Goal: Information Seeking & Learning: Learn about a topic

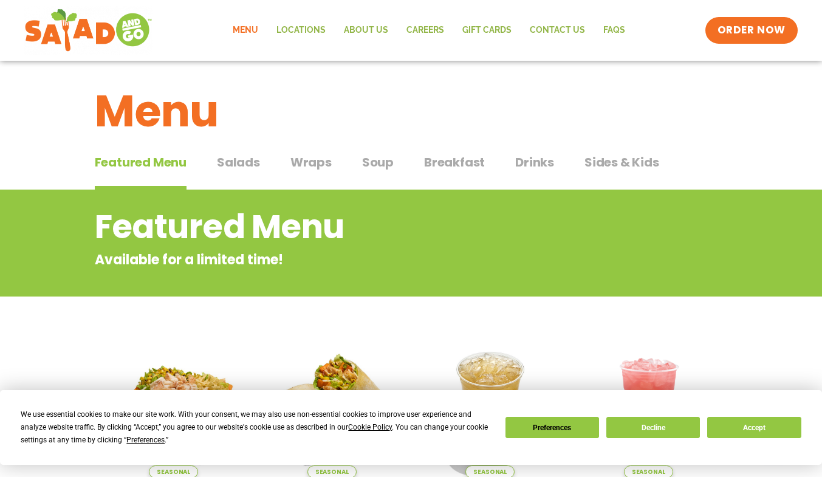
scroll to position [4, 0]
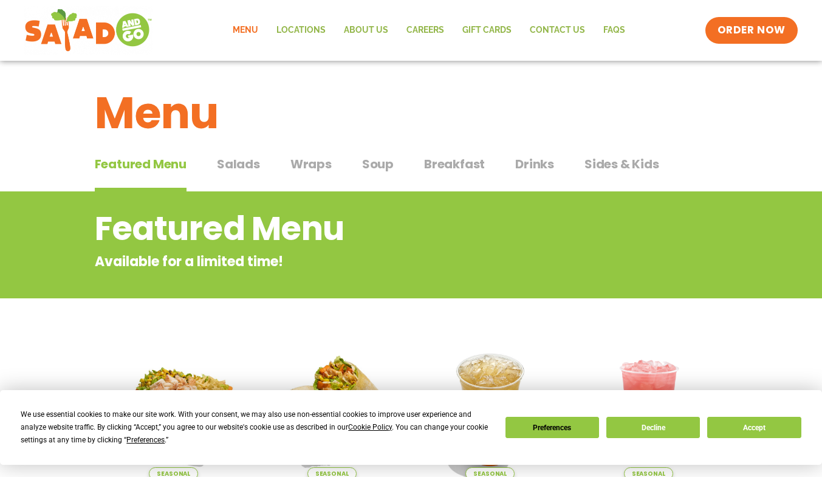
click at [445, 167] on span "Breakfast" at bounding box center [454, 164] width 61 height 18
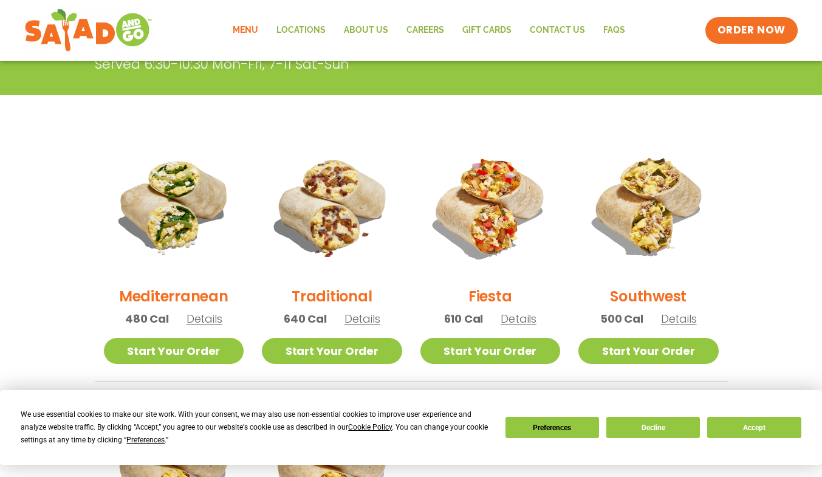
scroll to position [249, 0]
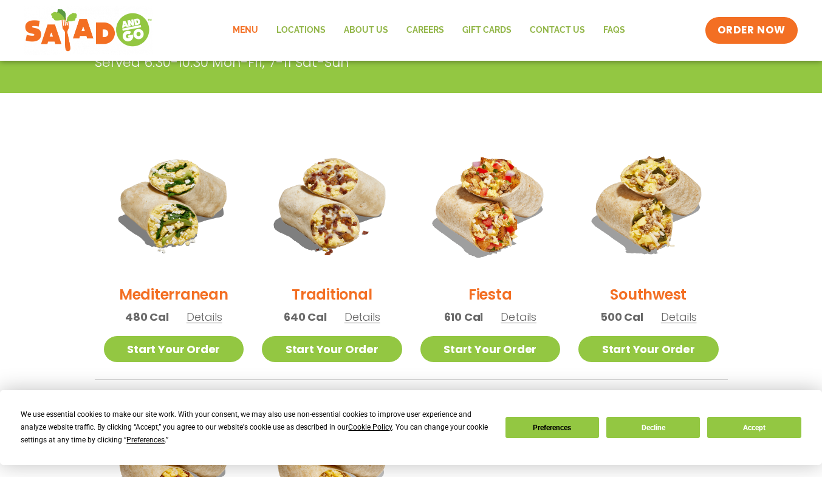
click at [7, 324] on section "Breakfast Breakfast here means you start your day the right way. Burritos or bo…" at bounding box center [411, 305] width 822 height 719
click at [0, 326] on section "Breakfast Breakfast here means you start your day the right way. Burritos or bo…" at bounding box center [411, 305] width 822 height 719
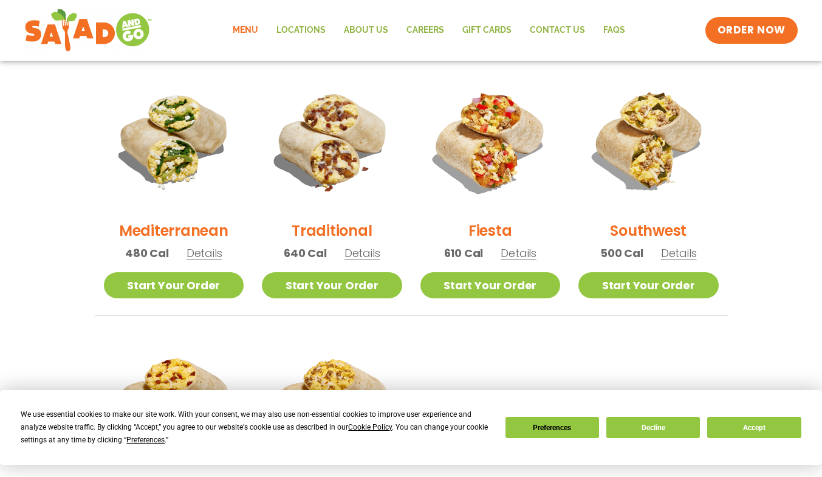
scroll to position [312, 0]
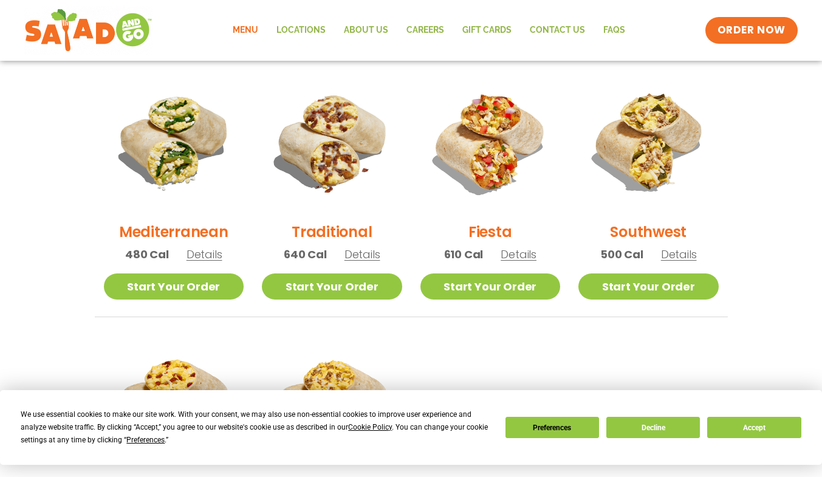
click at [647, 226] on h2 "Southwest" at bounding box center [648, 231] width 77 height 21
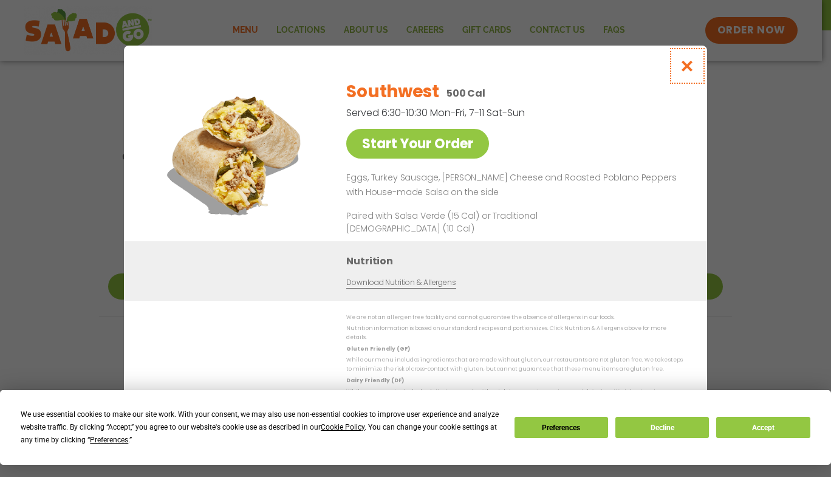
click at [688, 67] on icon "Close modal" at bounding box center [687, 66] width 15 height 13
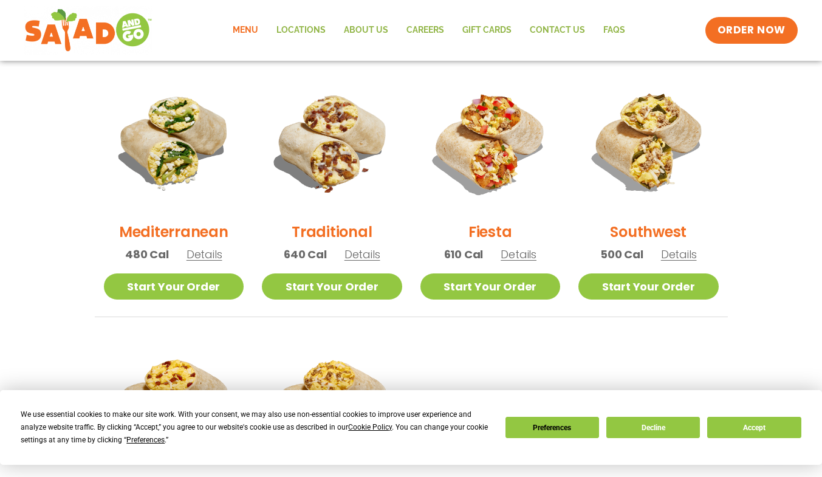
click at [157, 234] on h2 "Mediterranean" at bounding box center [173, 231] width 109 height 21
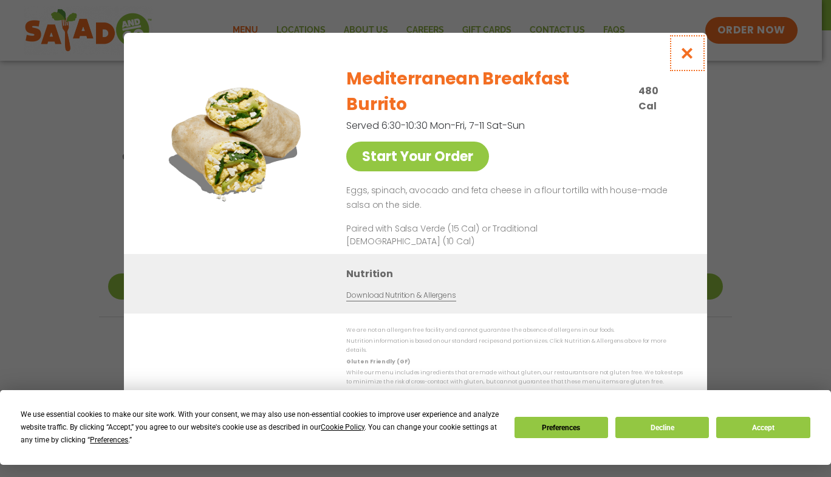
click at [688, 60] on icon "Close modal" at bounding box center [687, 53] width 15 height 13
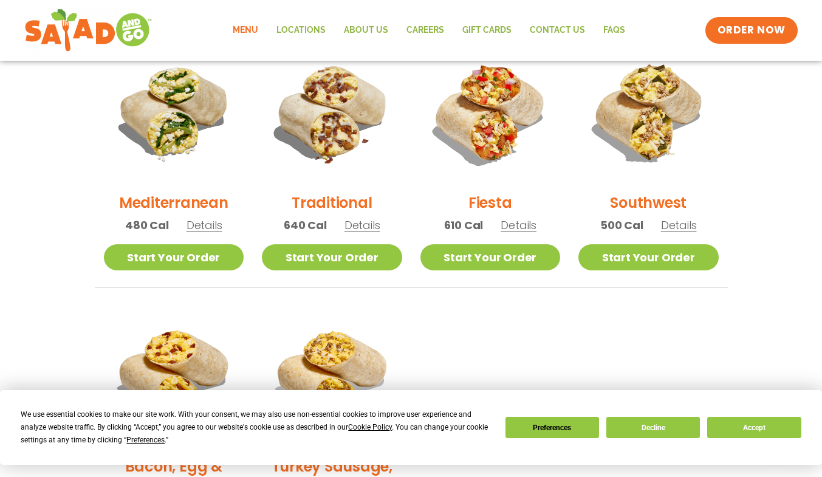
scroll to position [332, 0]
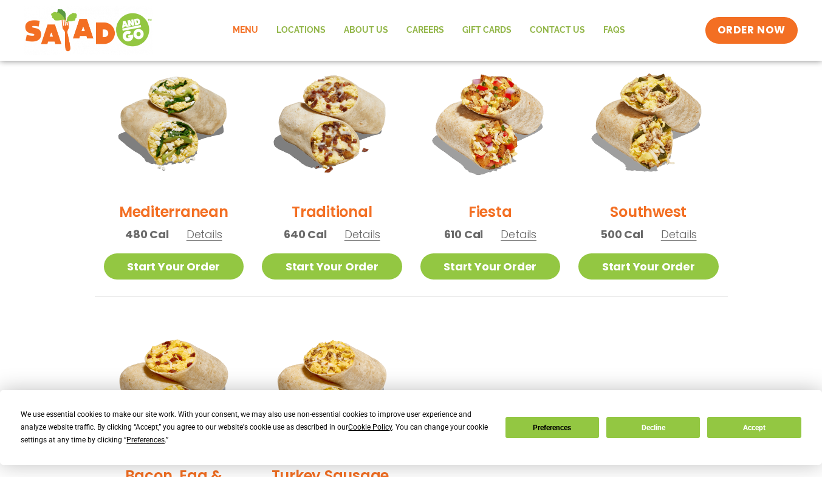
click at [641, 210] on h2 "Southwest" at bounding box center [648, 211] width 77 height 21
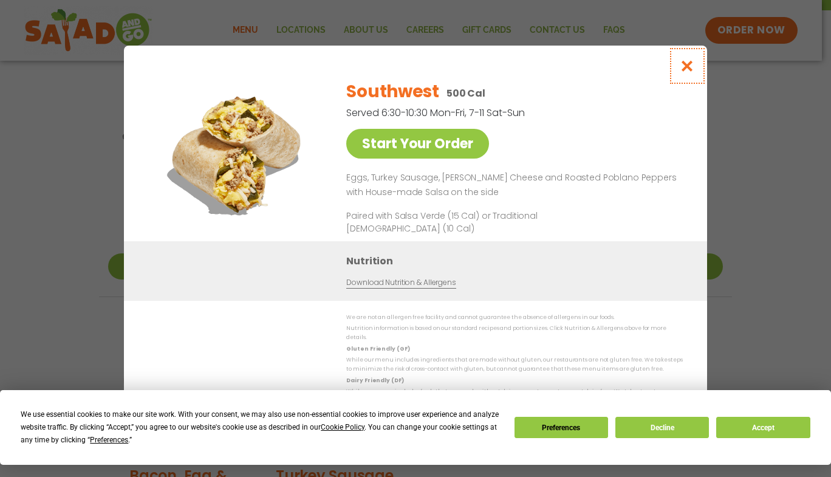
click at [684, 67] on icon "Close modal" at bounding box center [687, 66] width 15 height 13
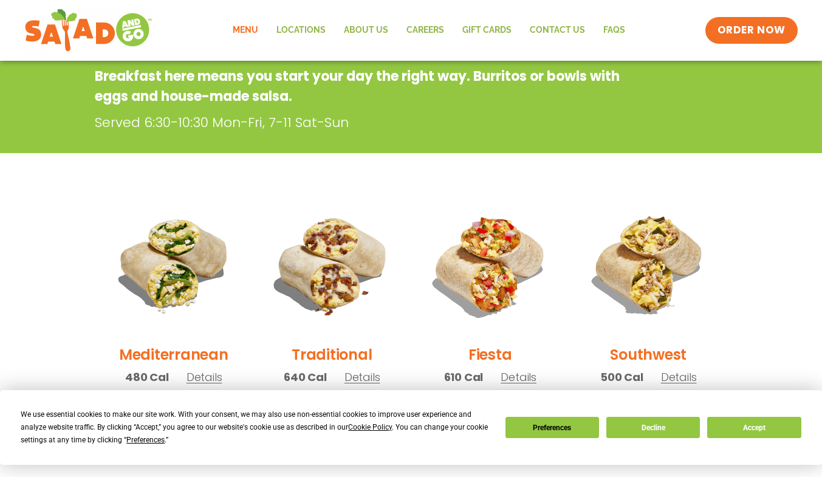
scroll to position [0, 0]
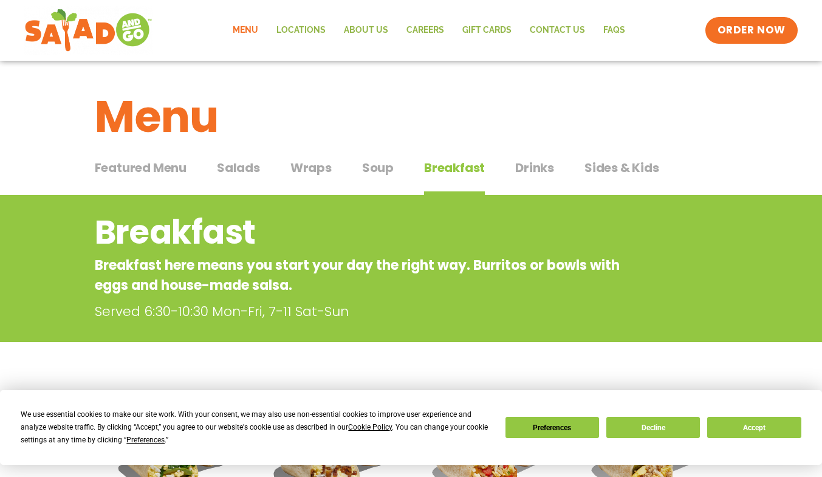
click at [159, 165] on span "Featured Menu" at bounding box center [141, 168] width 92 height 18
